Goal: Task Accomplishment & Management: Manage account settings

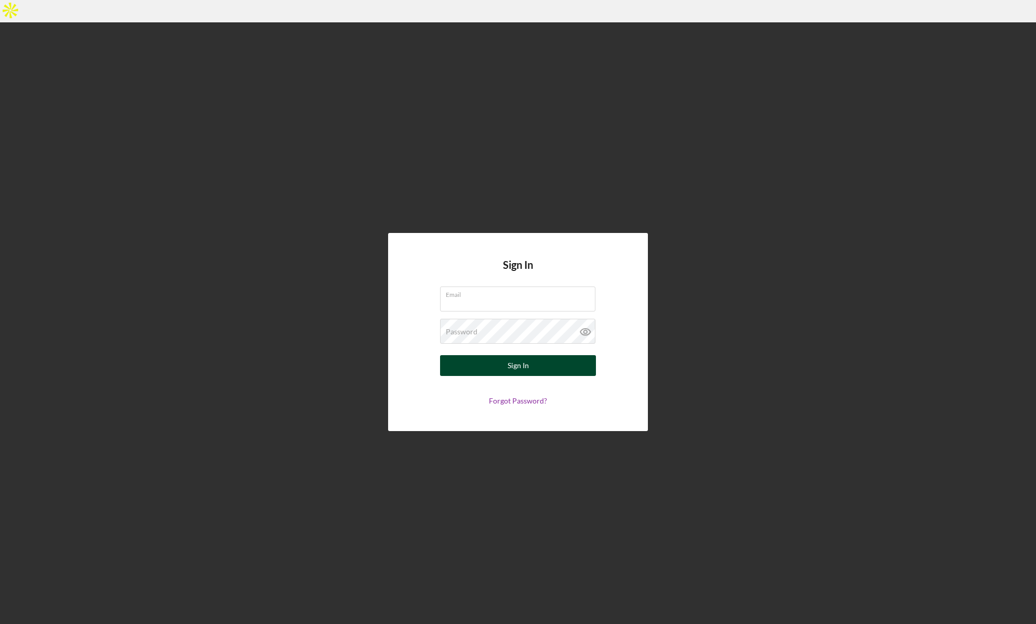
type input "[EMAIL_ADDRESS][DOMAIN_NAME]"
click at [524, 355] on div "Sign In" at bounding box center [518, 365] width 21 height 21
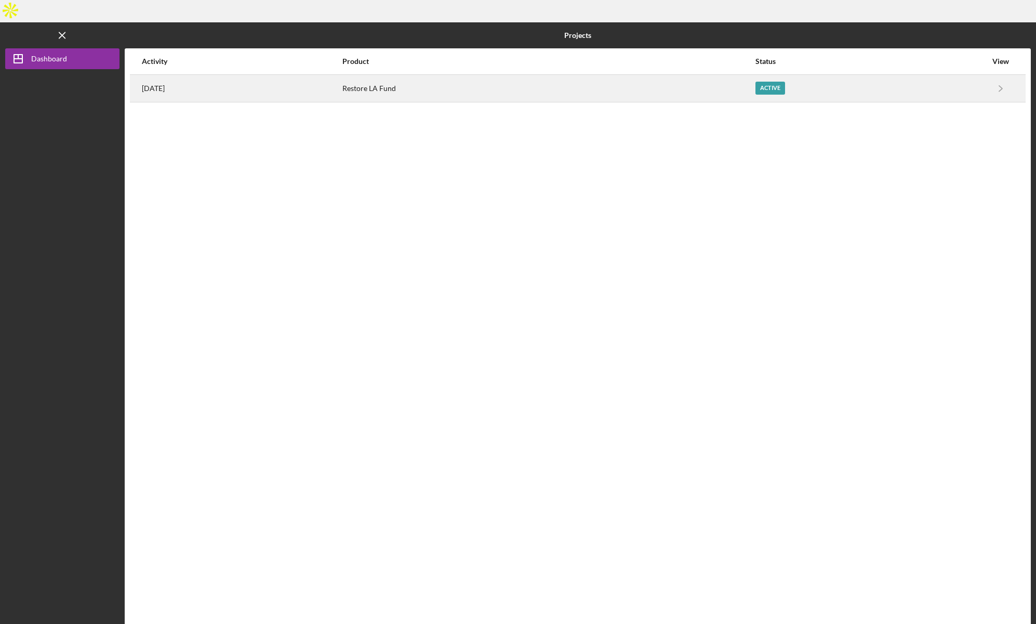
click at [822, 75] on div "Active" at bounding box center [871, 88] width 231 height 26
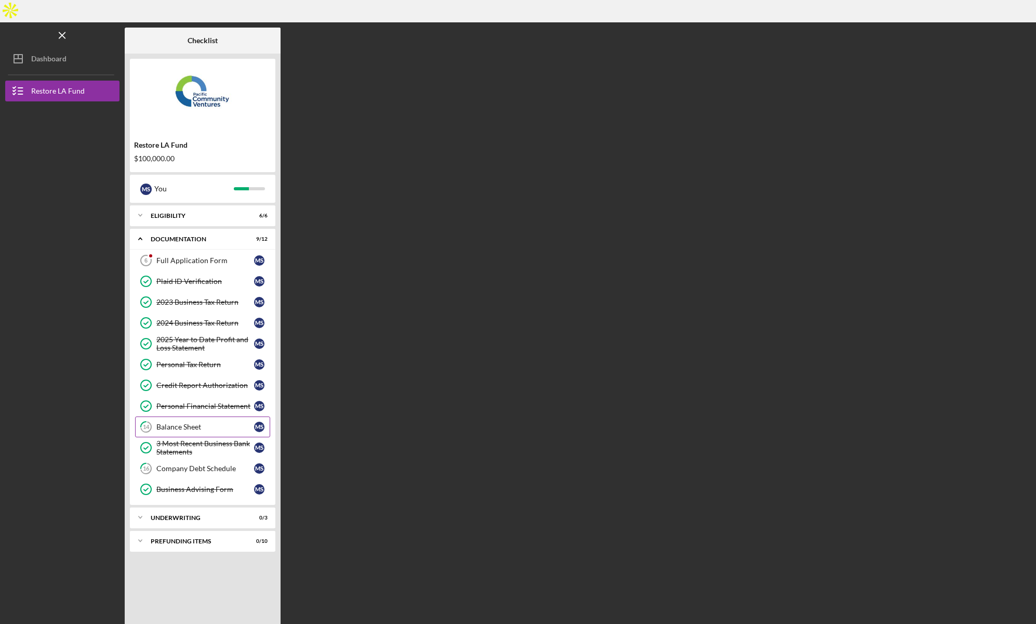
click at [211, 422] on div "Balance Sheet" at bounding box center [205, 426] width 98 height 8
